Goal: Check status: Check status

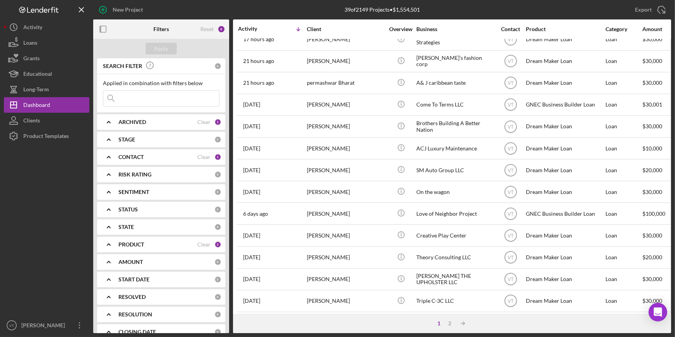
scroll to position [281, 0]
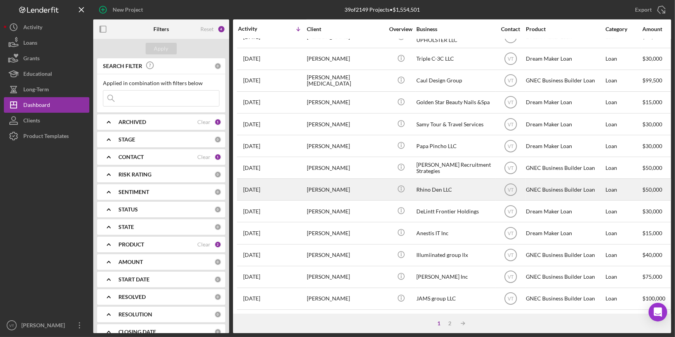
click at [298, 187] on div "[DATE] [PERSON_NAME]" at bounding box center [272, 189] width 68 height 21
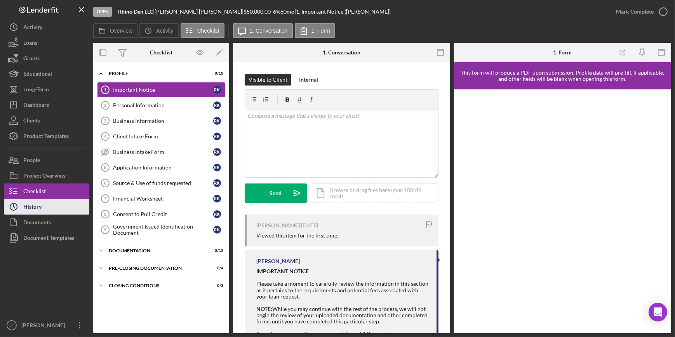
click at [47, 208] on button "Icon/History History" at bounding box center [46, 207] width 85 height 16
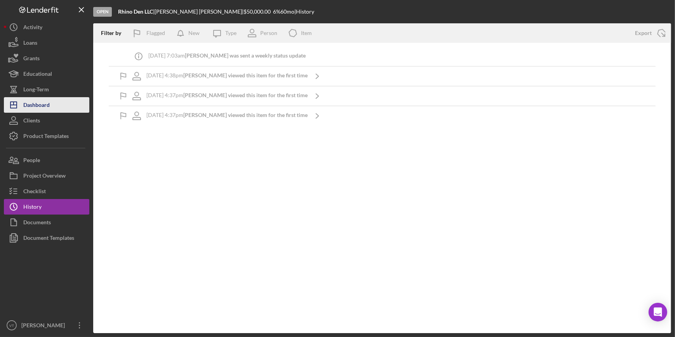
click at [53, 109] on button "Icon/Dashboard Dashboard" at bounding box center [46, 105] width 85 height 16
